Goal: Transaction & Acquisition: Purchase product/service

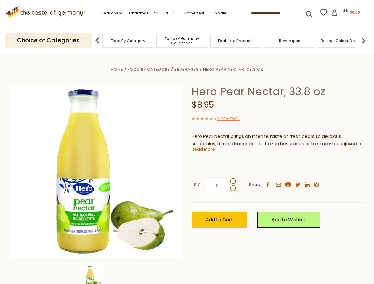
click at [187, 142] on div "Home Food By Category [GEOGRAPHIC_DATA] Hero Pear Nectar, 33.8 oz Hero Pear Nec…" at bounding box center [187, 180] width 364 height 228
click at [109, 13] on link "Seasons dropdown_arrow" at bounding box center [111, 13] width 21 height 7
click at [275, 14] on input at bounding box center [274, 13] width 50 height 8
click at [350, 14] on span "$0.00" at bounding box center [355, 12] width 10 height 5
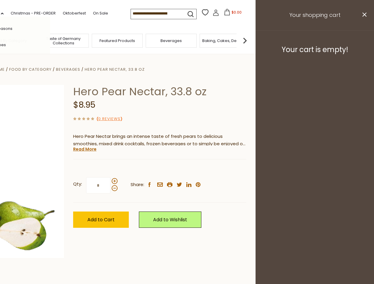
click at [50, 40] on div "All Seasons Recipes Game Day [DATE] [DATE] [DATE][PERSON_NAME] [DATE] Springfes…" at bounding box center [16, 142] width 67 height 251
click at [251, 40] on img at bounding box center [245, 41] width 12 height 12
click at [187, 169] on div "Qty: * Share: facebook email printer twitter linkedin pinterest" at bounding box center [159, 185] width 173 height 34
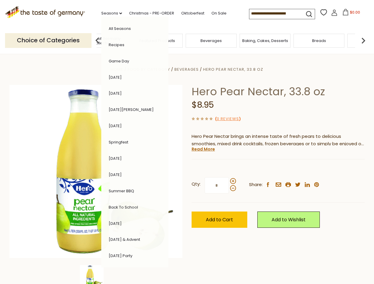
click at [96, 275] on div "Home Food By Category [GEOGRAPHIC_DATA] Hero Pear Nectar, 33.8 oz Hero Pear Nec…" at bounding box center [187, 180] width 364 height 228
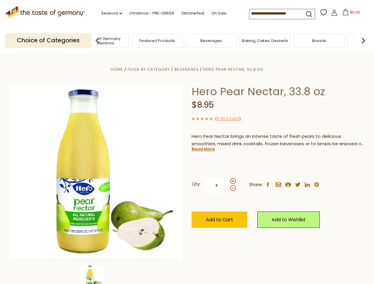
click at [96, 275] on img at bounding box center [92, 277] width 24 height 24
click at [203, 149] on link "Read More" at bounding box center [203, 149] width 23 height 6
